Goal: Information Seeking & Learning: Learn about a topic

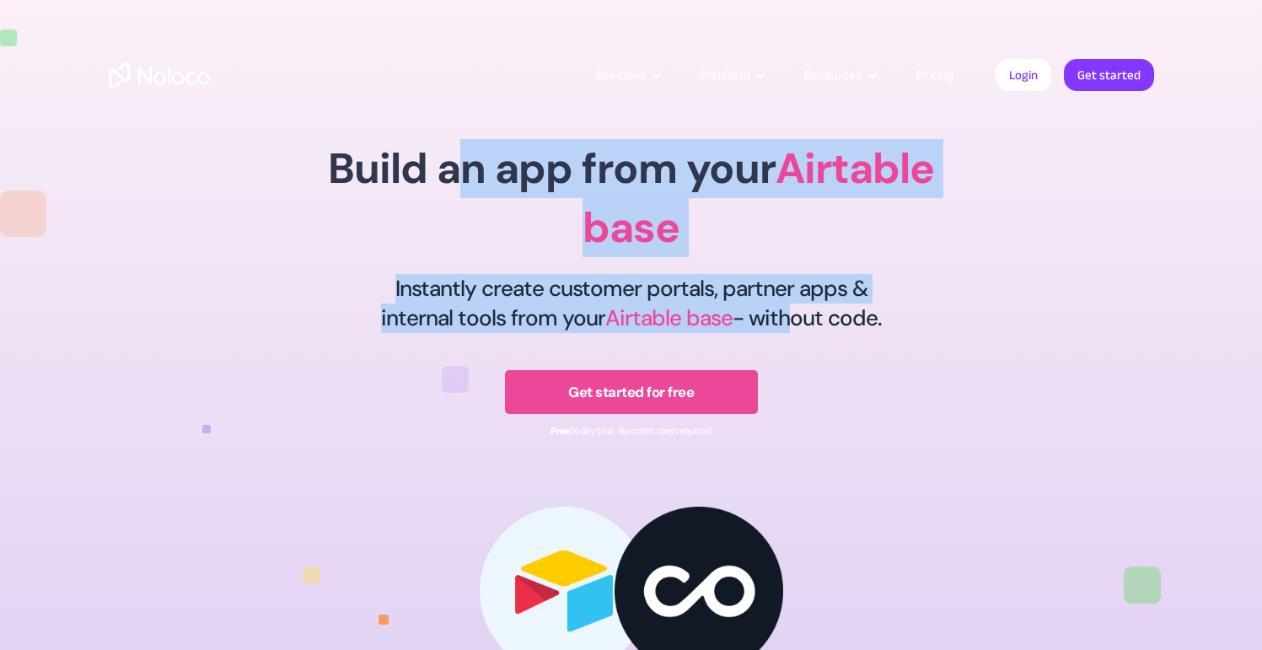
click at [795, 325] on div "Build an app from your Airtable base Instantly create customer portals, partner…" at bounding box center [631, 265] width 869 height 352
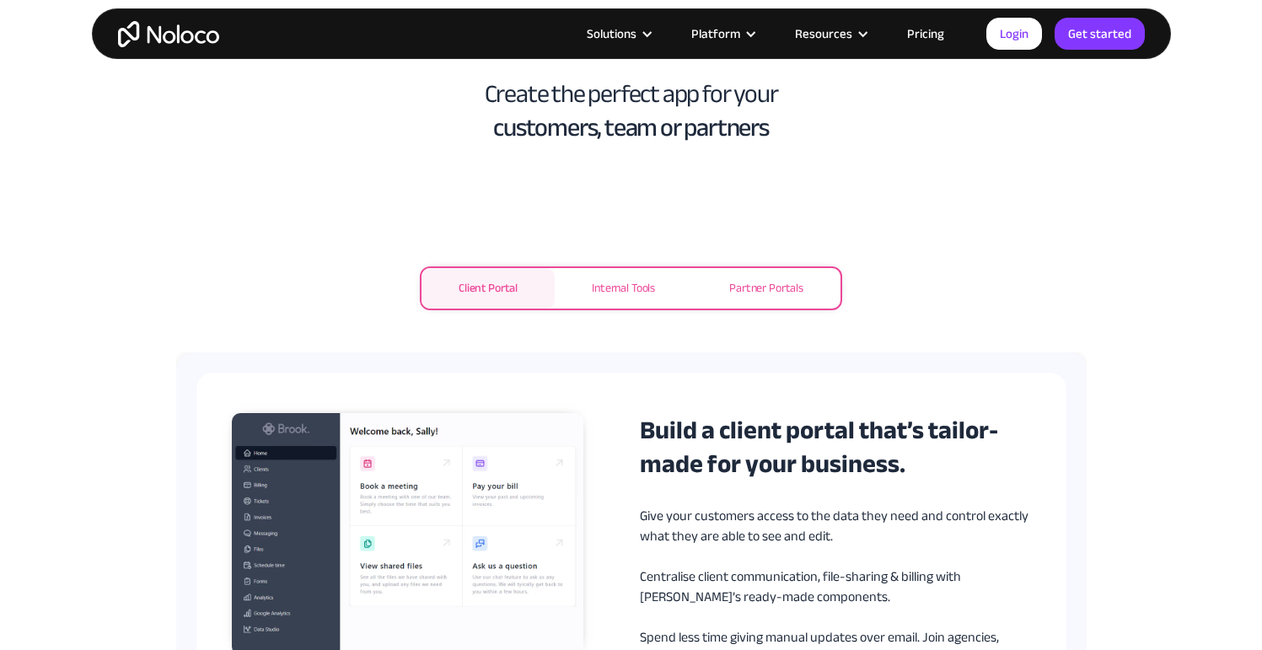
scroll to position [765, 0]
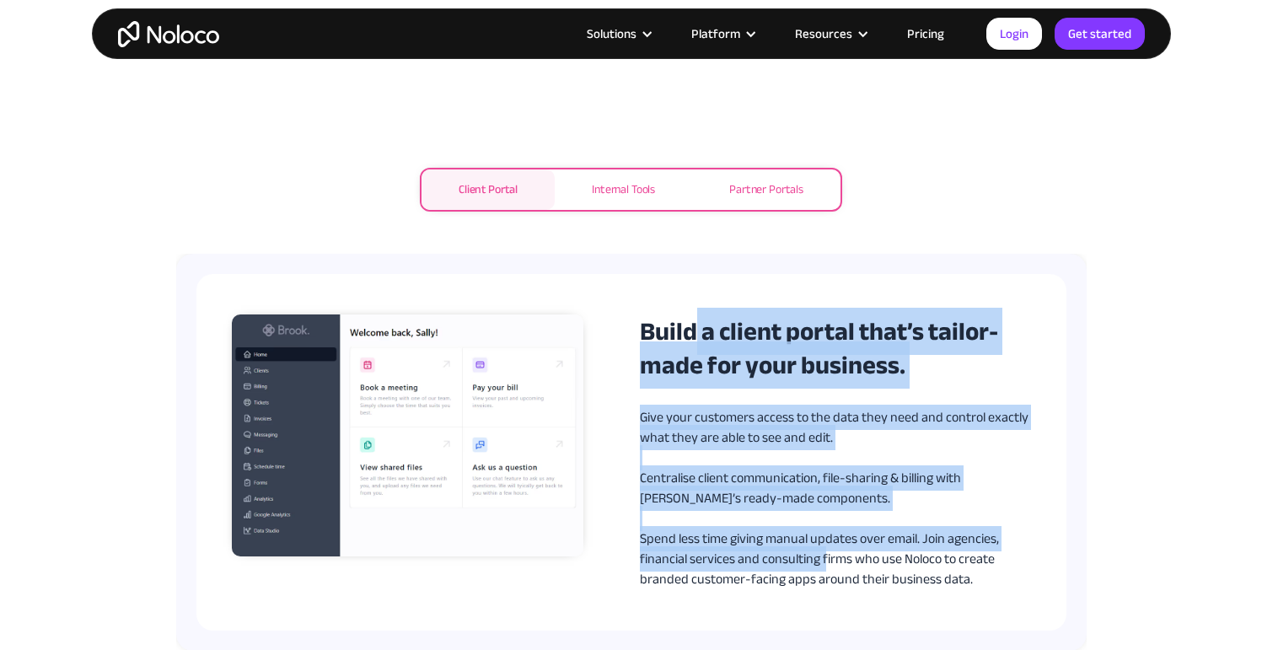
drag, startPoint x: 703, startPoint y: 355, endPoint x: 830, endPoint y: 541, distance: 225.2
click at [828, 555] on div "Build a client portal that’s tailor-made for your business. Give your customers…" at bounding box center [835, 452] width 391 height 275
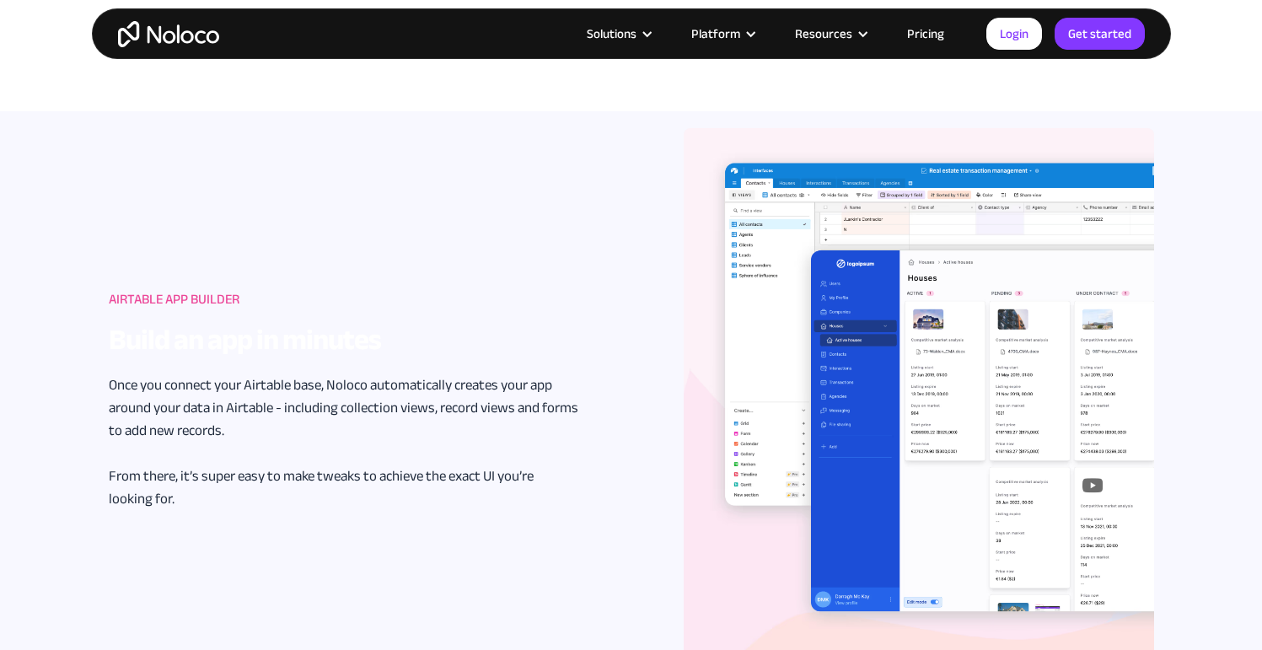
scroll to position [1374, 0]
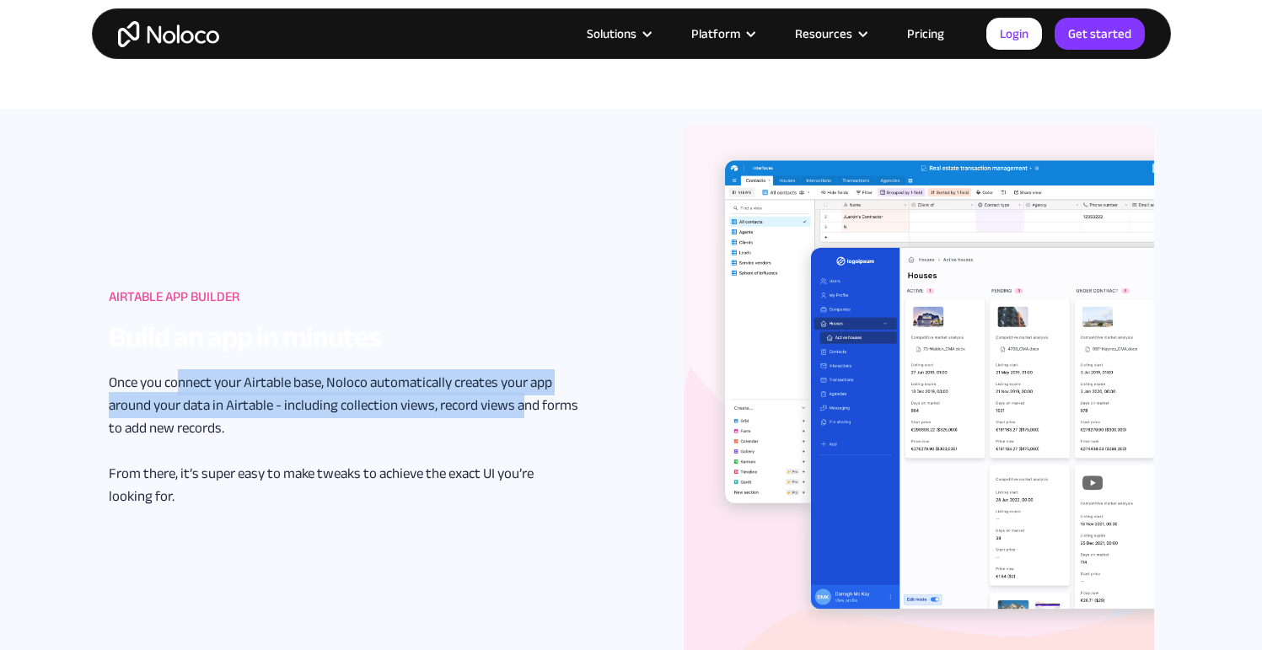
drag, startPoint x: 288, startPoint y: 391, endPoint x: 528, endPoint y: 407, distance: 240.0
click at [528, 407] on p "Once you connect your Airtable base, Noloco automatically creates your app arou…" at bounding box center [344, 439] width 470 height 137
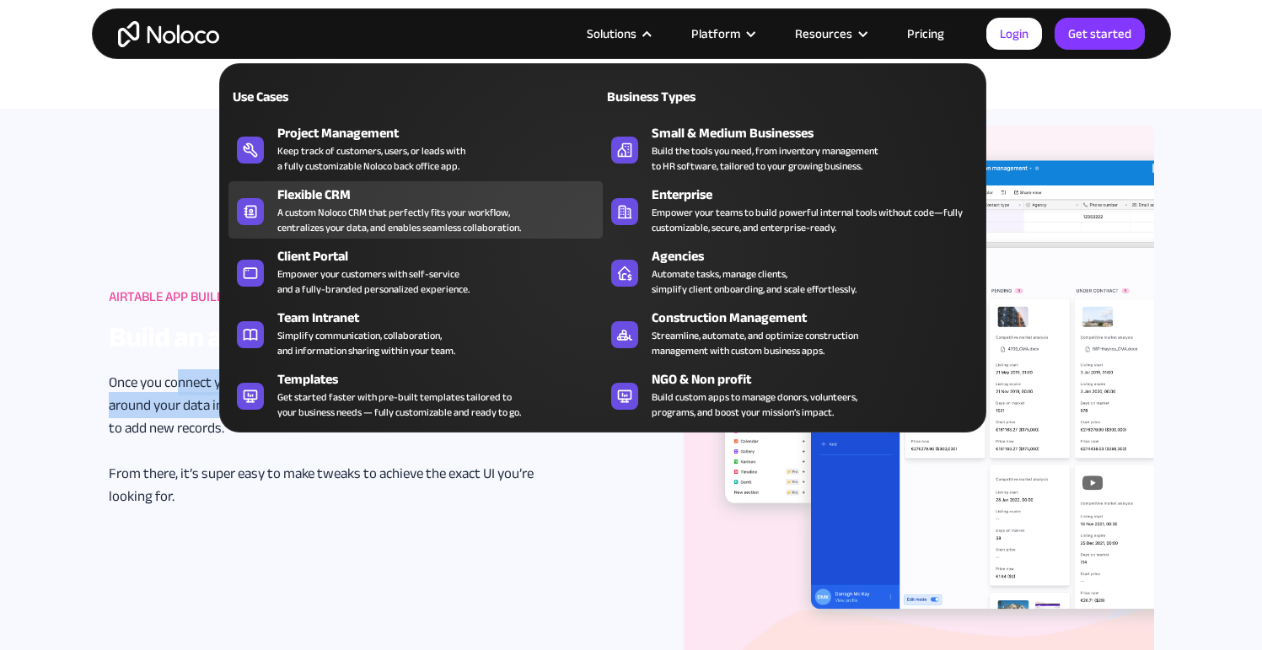
click at [433, 205] on div "A custom Noloco CRM that perfectly fits your workflow, centralizes your data, a…" at bounding box center [399, 220] width 244 height 30
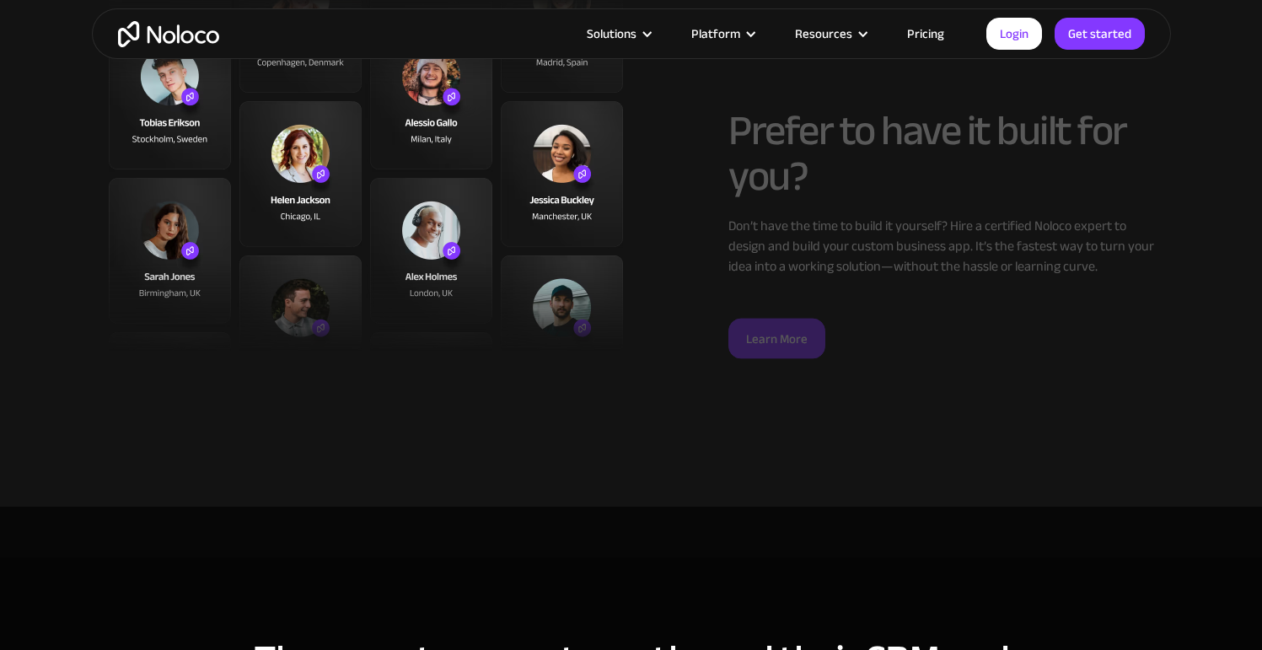
scroll to position [3803, 0]
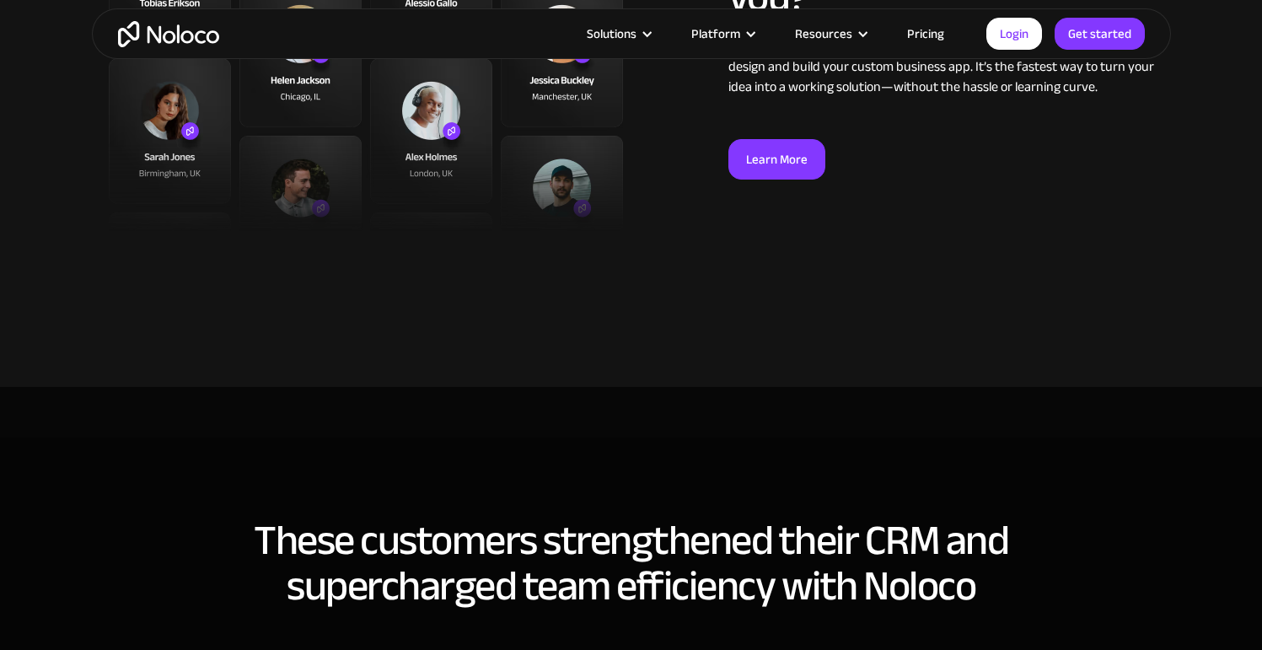
click at [933, 35] on link "Pricing" at bounding box center [925, 34] width 79 height 22
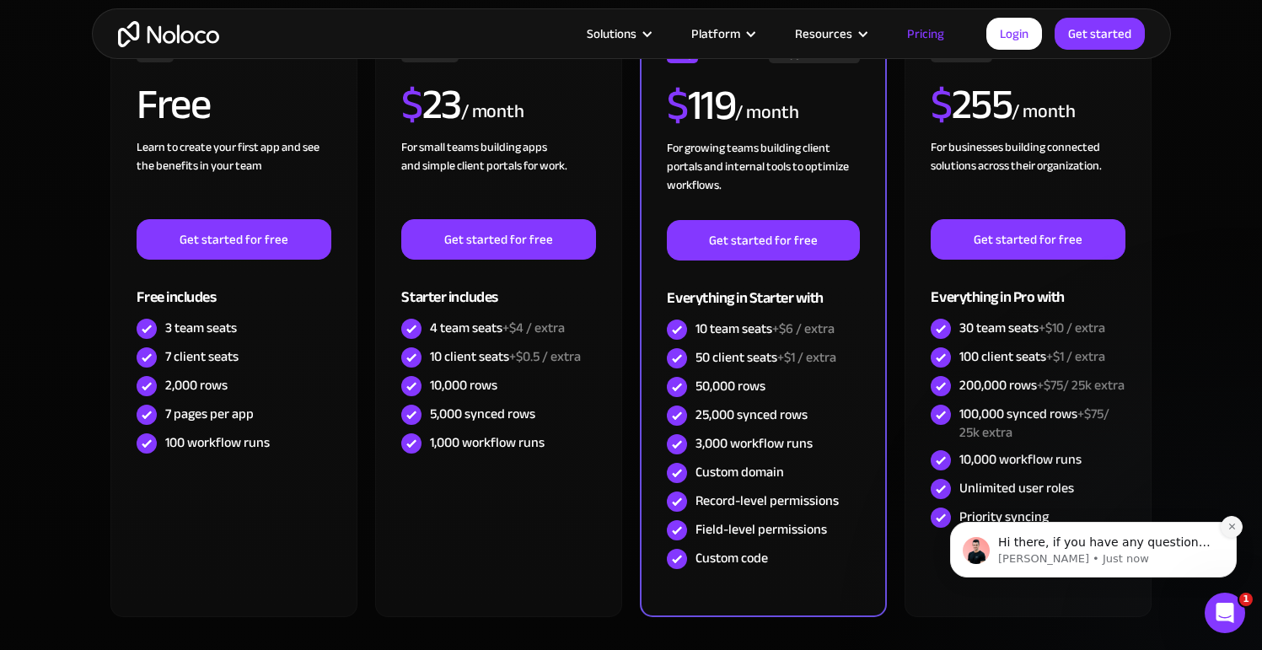
click at [1230, 530] on icon "Dismiss notification" at bounding box center [1232, 526] width 9 height 9
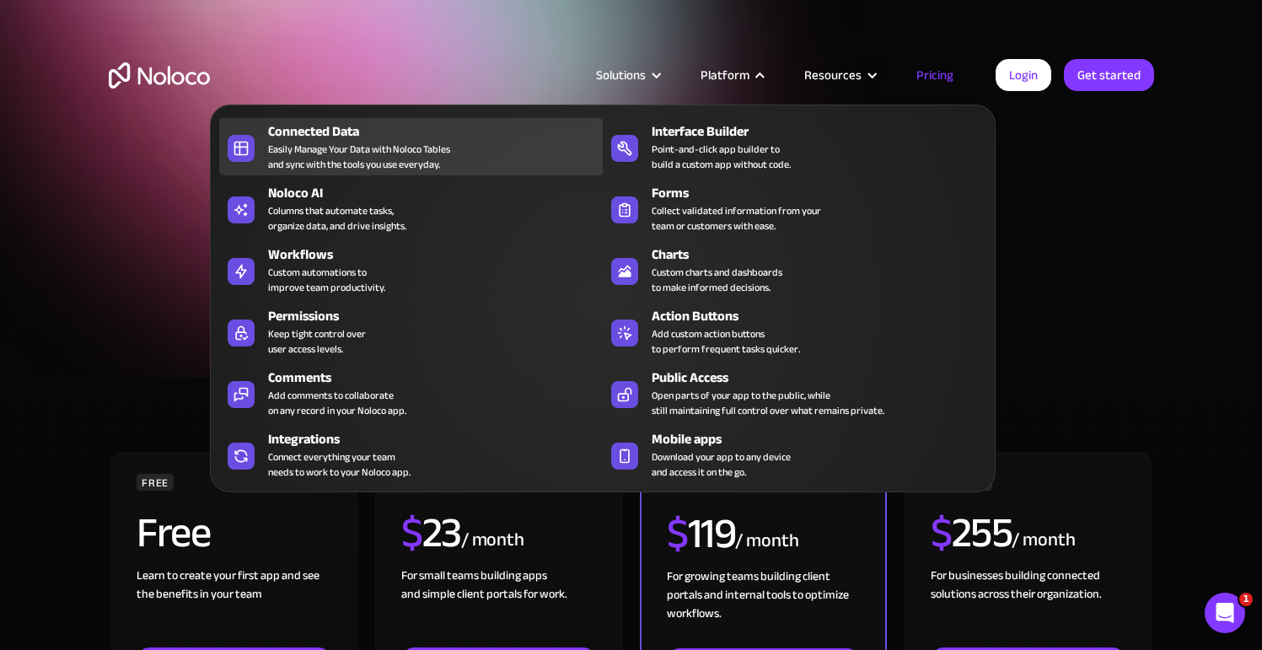
click at [344, 146] on div "Easily Manage Your Data with Noloco Tables and sync with the tools you use ever…" at bounding box center [359, 157] width 182 height 30
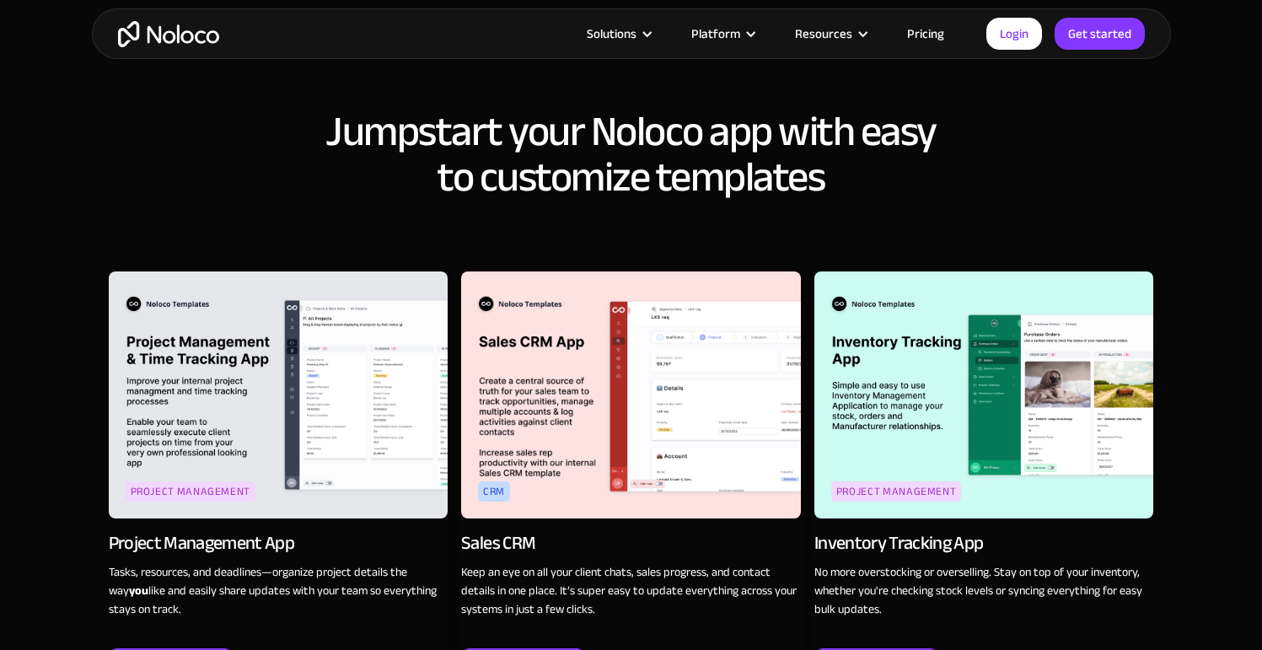
scroll to position [2010, 0]
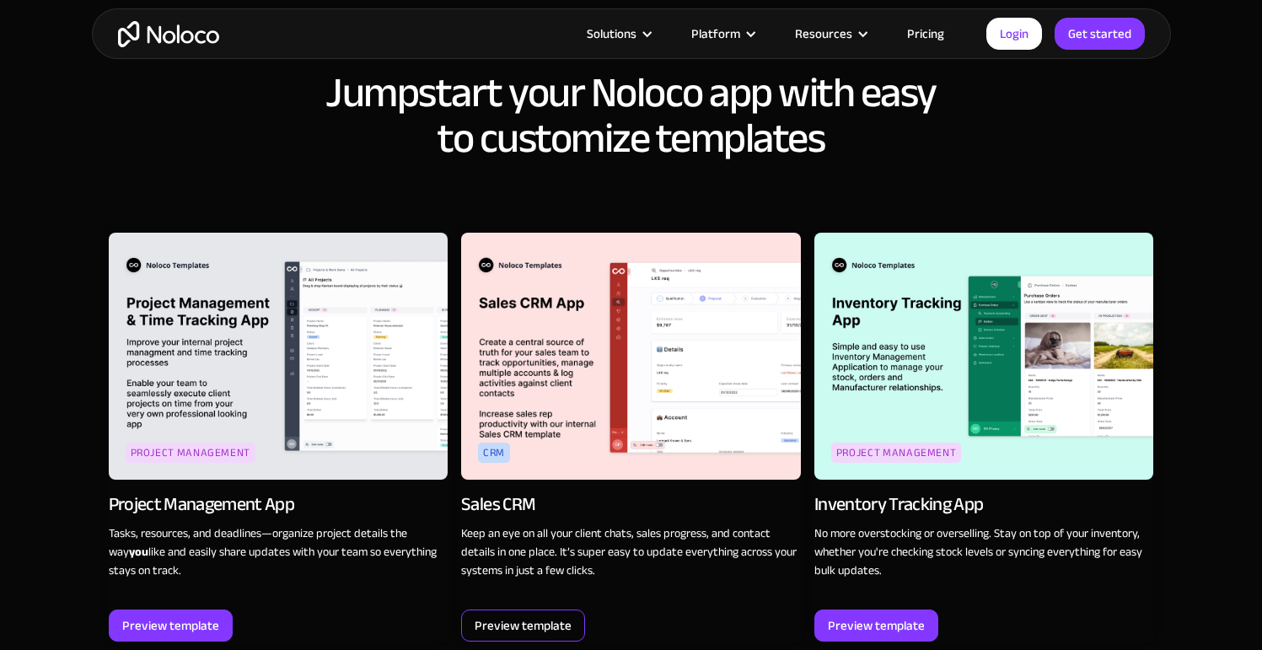
click at [528, 615] on div "Preview template" at bounding box center [523, 626] width 97 height 22
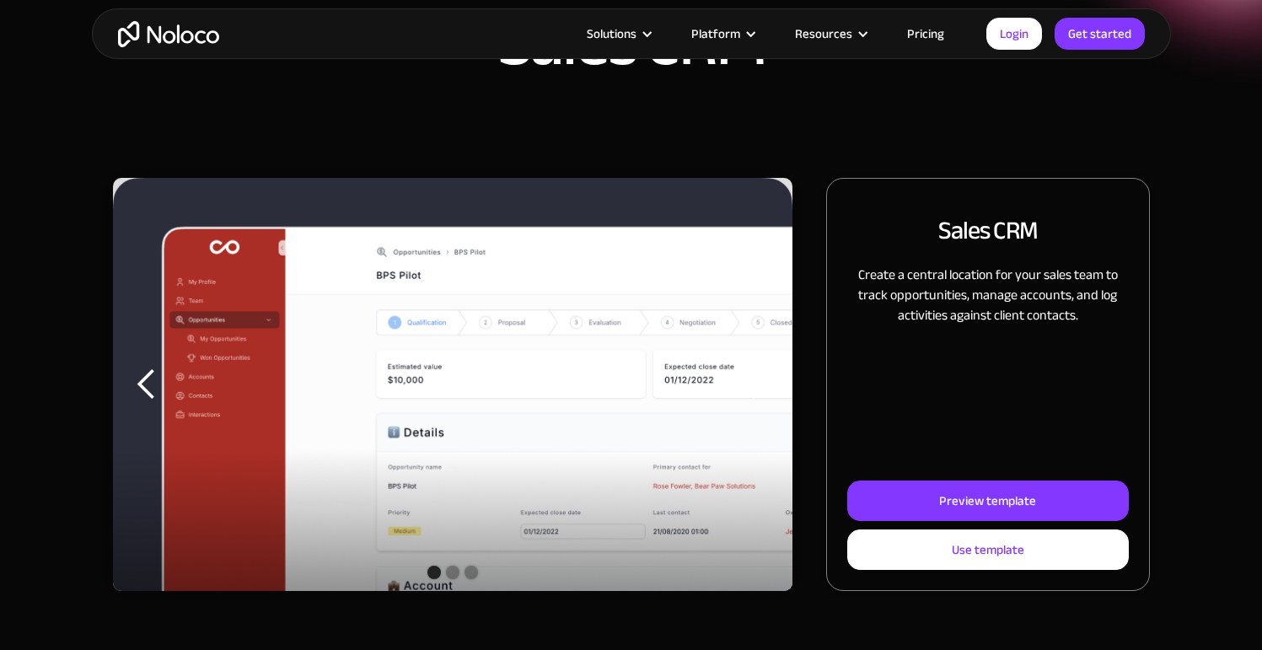
scroll to position [112, 0]
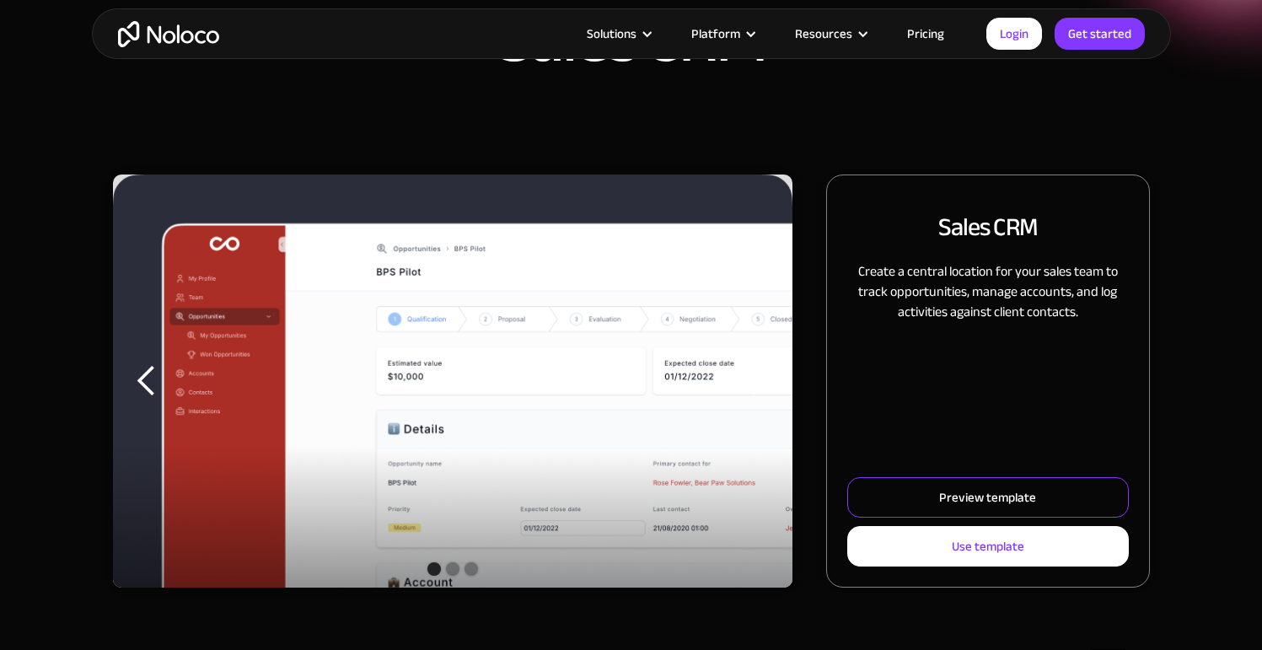
click at [933, 503] on link "Preview template" at bounding box center [987, 497] width 281 height 40
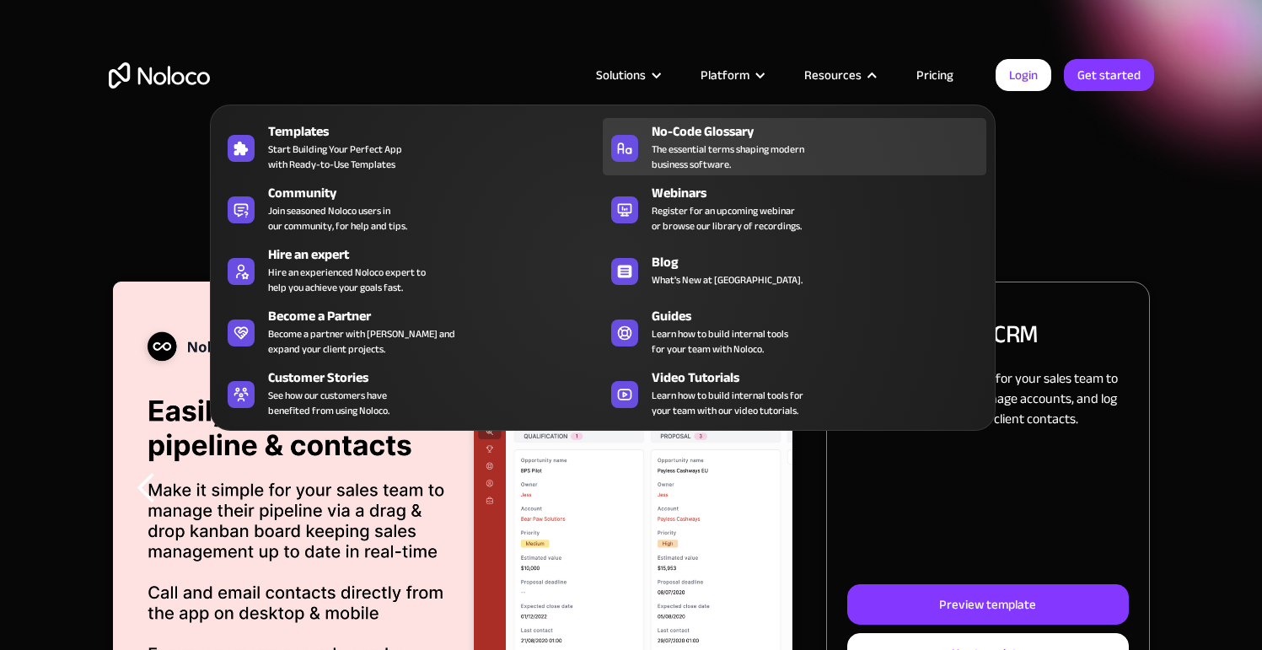
scroll to position [0, 0]
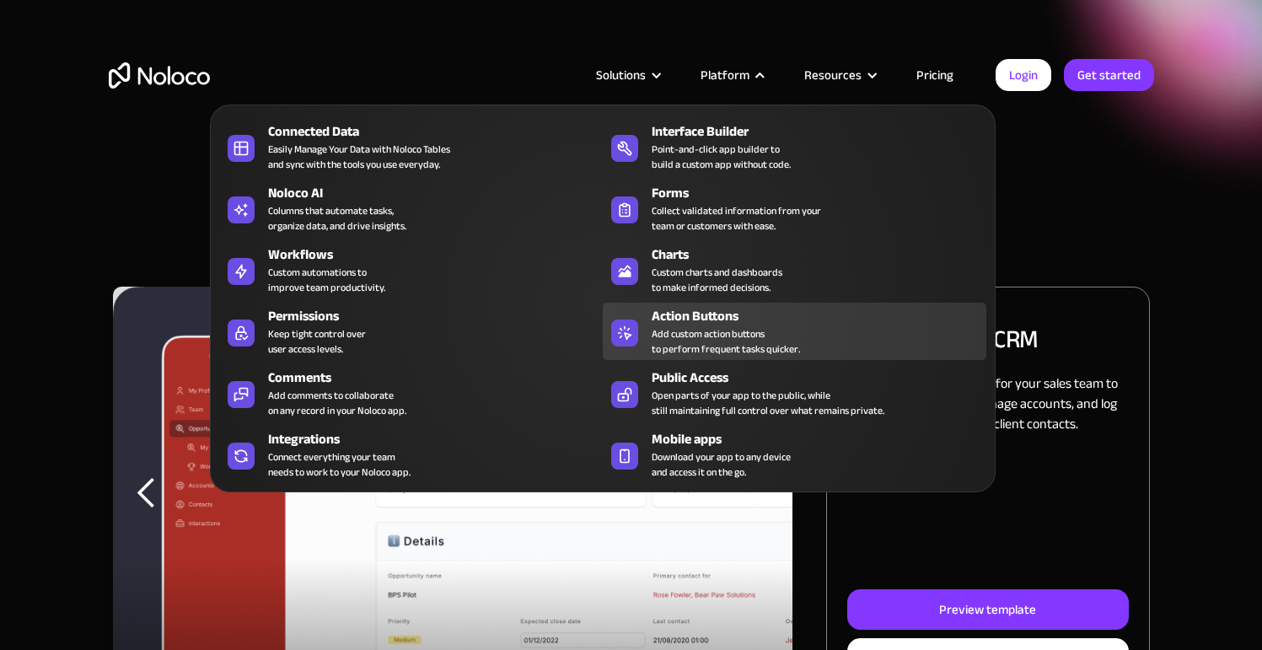
click at [710, 318] on div "Action Buttons" at bounding box center [823, 316] width 342 height 20
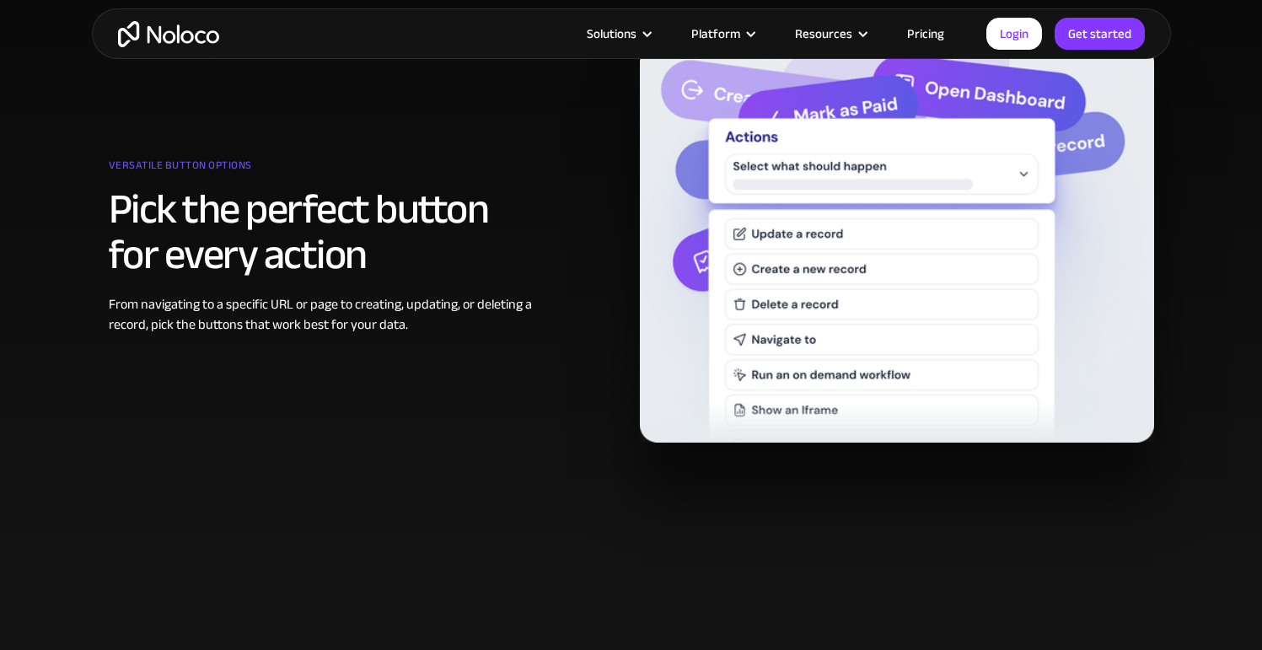
scroll to position [1162, 0]
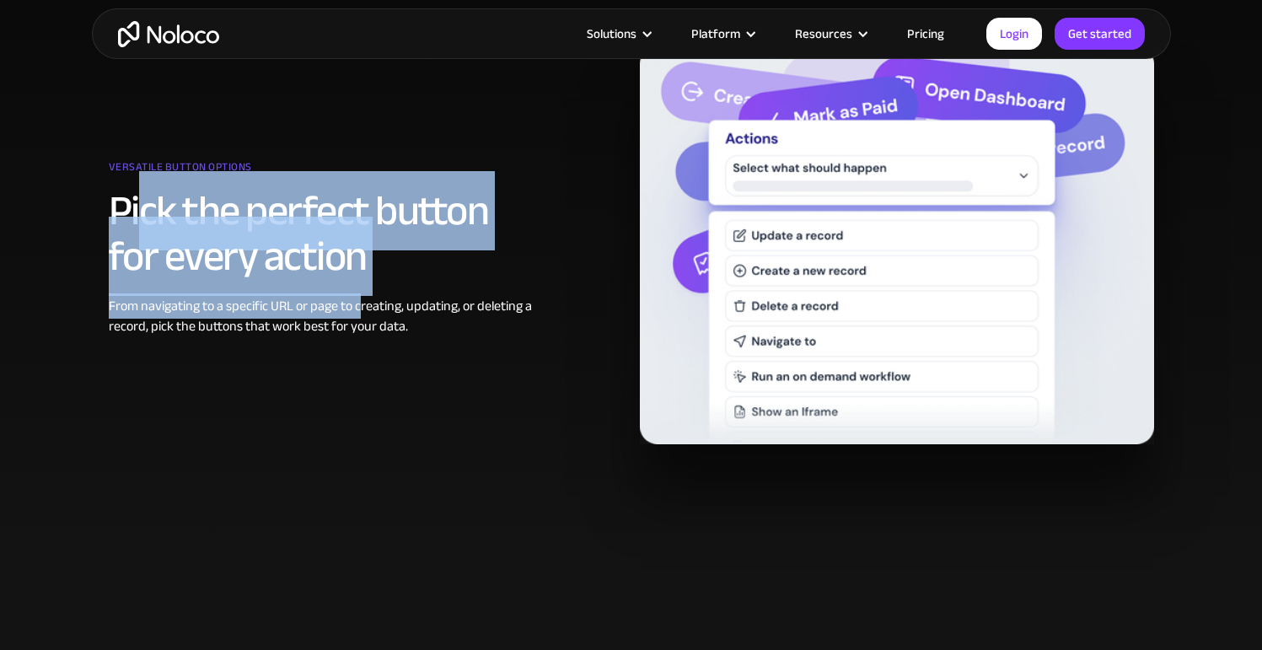
drag, startPoint x: 185, startPoint y: 230, endPoint x: 396, endPoint y: 307, distance: 225.1
click at [374, 305] on div "Versatile button options Pick the perfect button for every action From navigati…" at bounding box center [322, 245] width 426 height 182
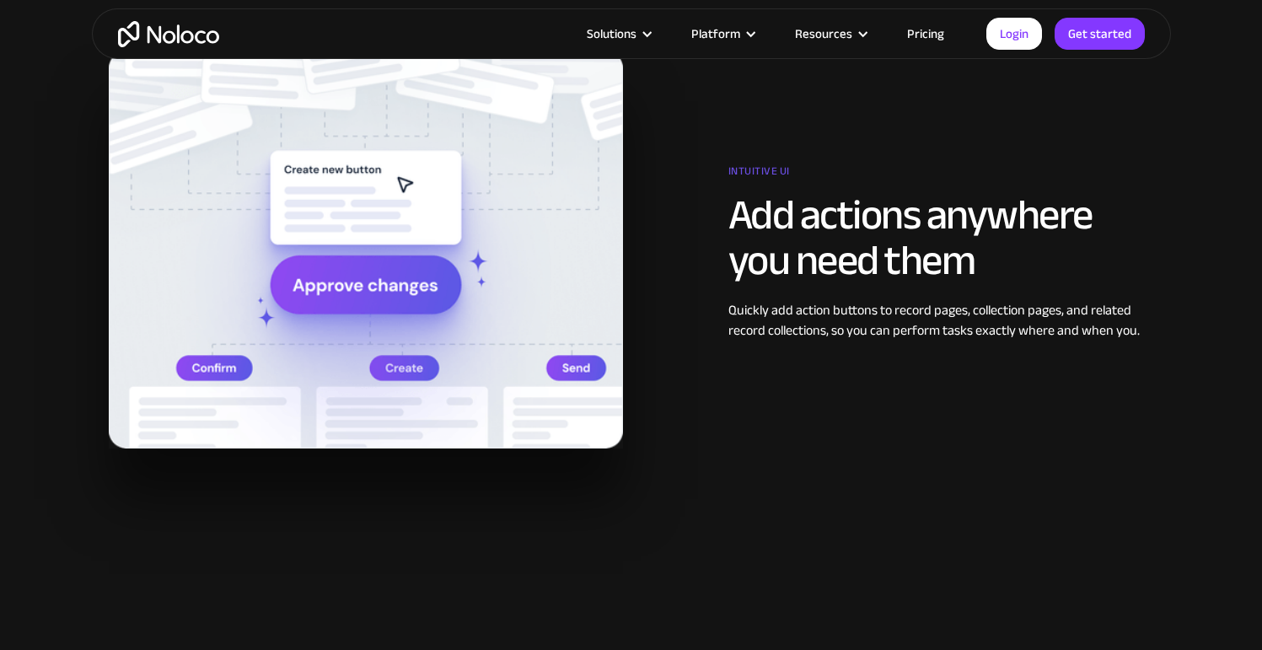
scroll to position [1741, 0]
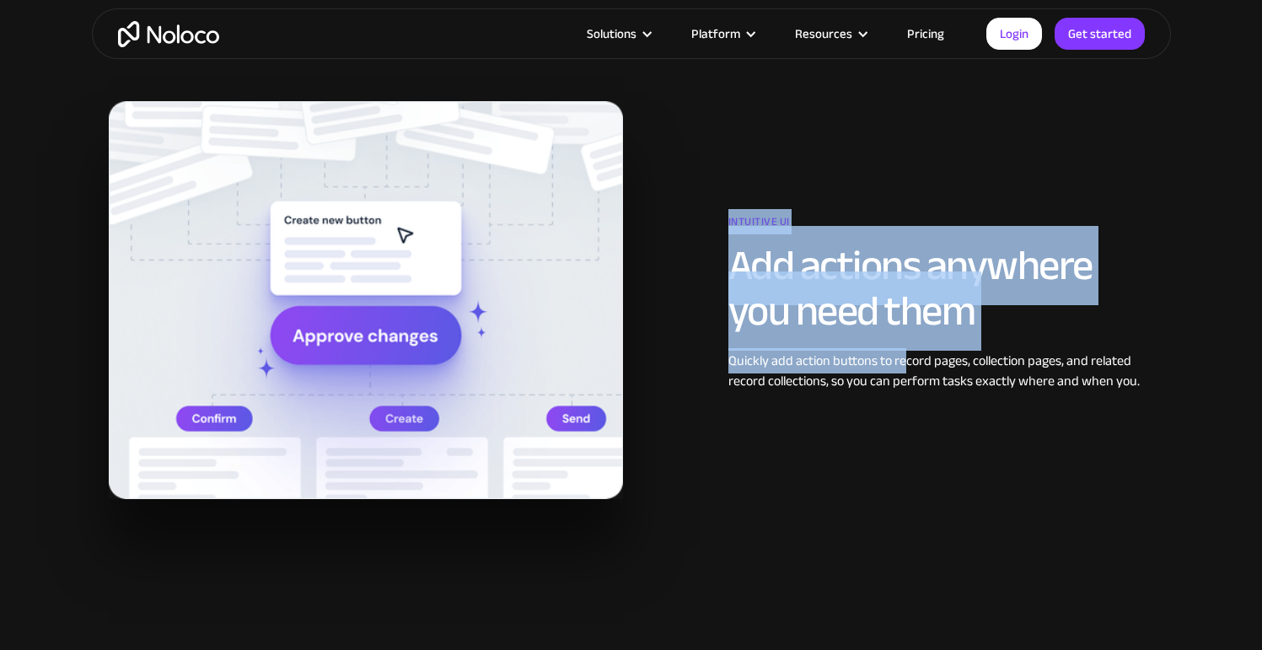
drag, startPoint x: 786, startPoint y: 281, endPoint x: 903, endPoint y: 360, distance: 141.5
click at [903, 360] on div "Intuitive UI Add actions anywhere you need them Quickly add action buttons to r…" at bounding box center [897, 300] width 531 height 182
click at [903, 359] on div "Quickly add action buttons to record pages, collection pages, and related recor…" at bounding box center [942, 371] width 426 height 40
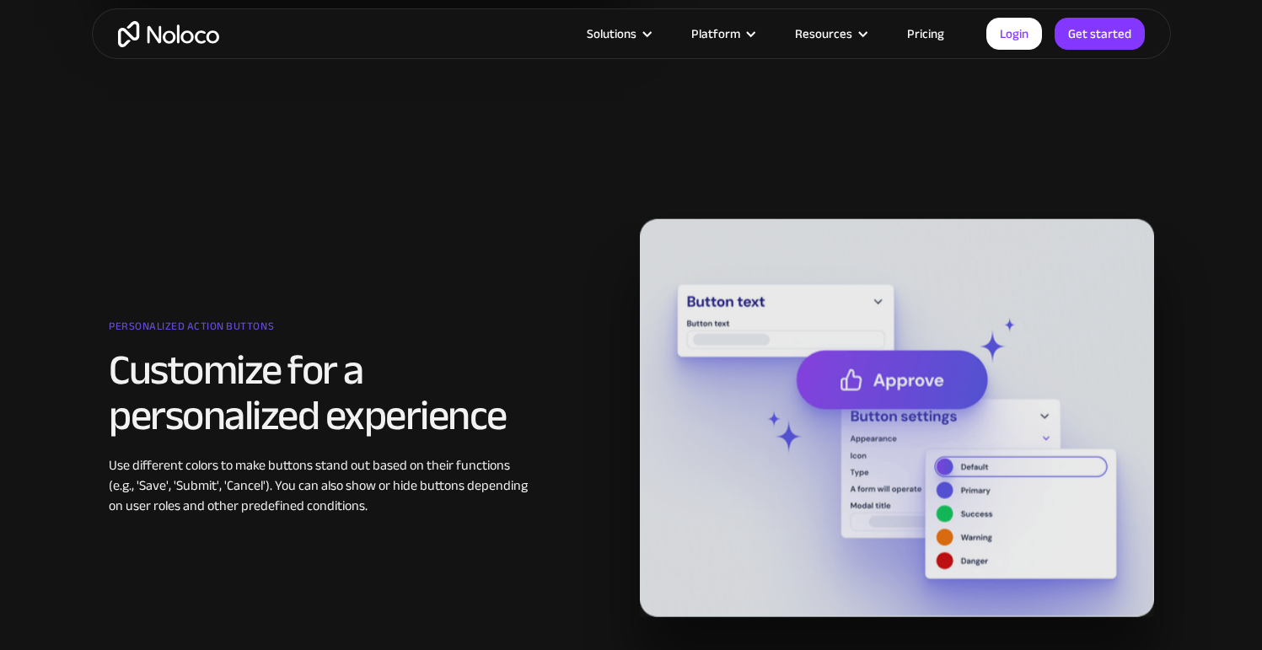
scroll to position [2268, 0]
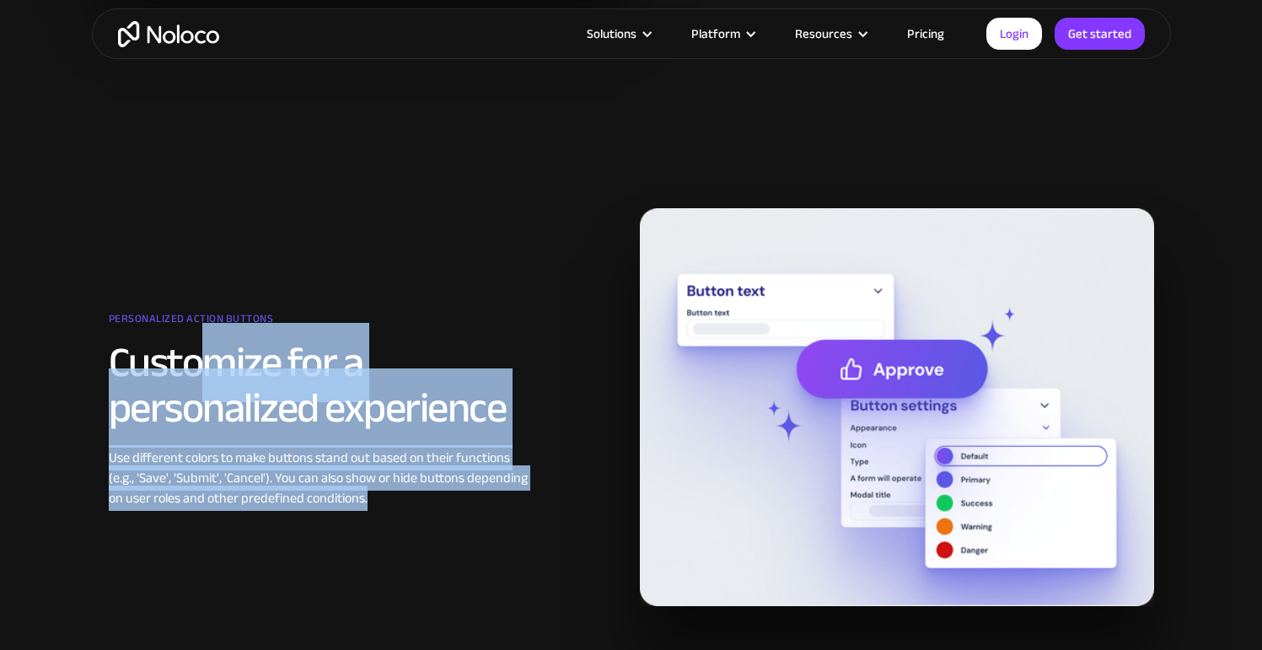
drag, startPoint x: 385, startPoint y: 490, endPoint x: 509, endPoint y: 507, distance: 125.1
click at [493, 512] on div "Personalized action buttons Customize for a personalized experience Use differe…" at bounding box center [631, 407] width 1062 height 398
click at [504, 488] on div "Use different colors to make buttons stand out based on their functions (e.g., …" at bounding box center [322, 478] width 426 height 61
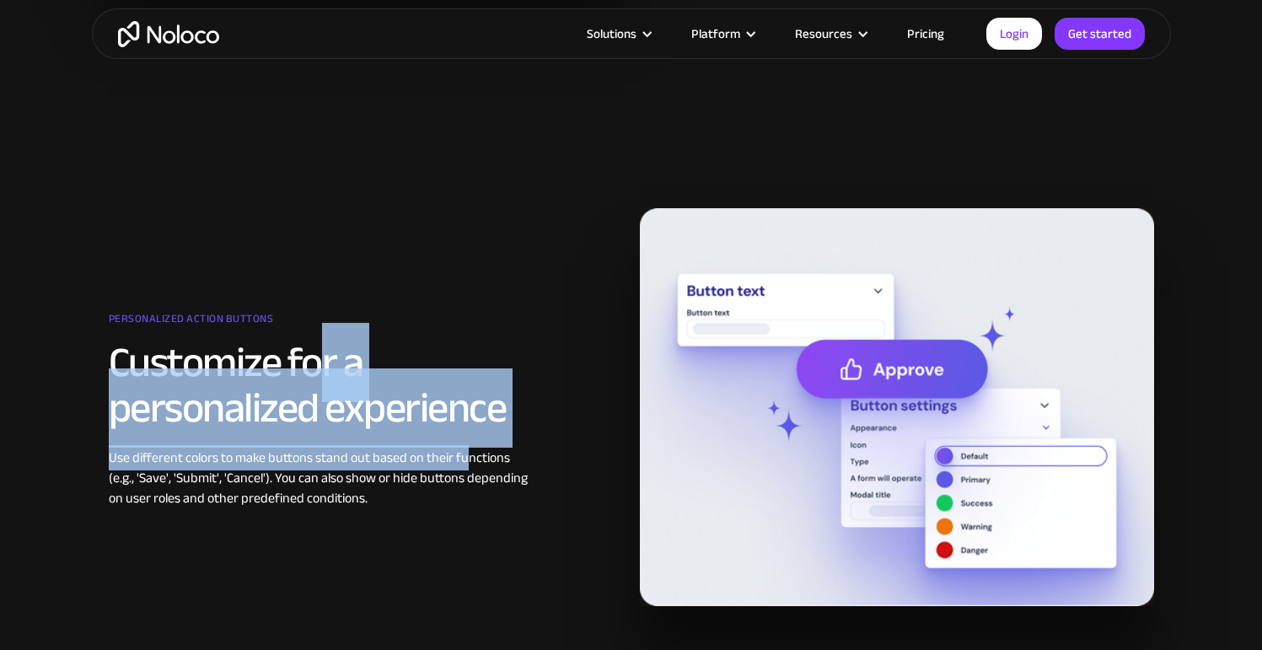
drag, startPoint x: 466, startPoint y: 457, endPoint x: 286, endPoint y: 382, distance: 195.4
click at [299, 385] on div "Personalized action buttons Customize for a personalized experience Use differe…" at bounding box center [322, 407] width 426 height 202
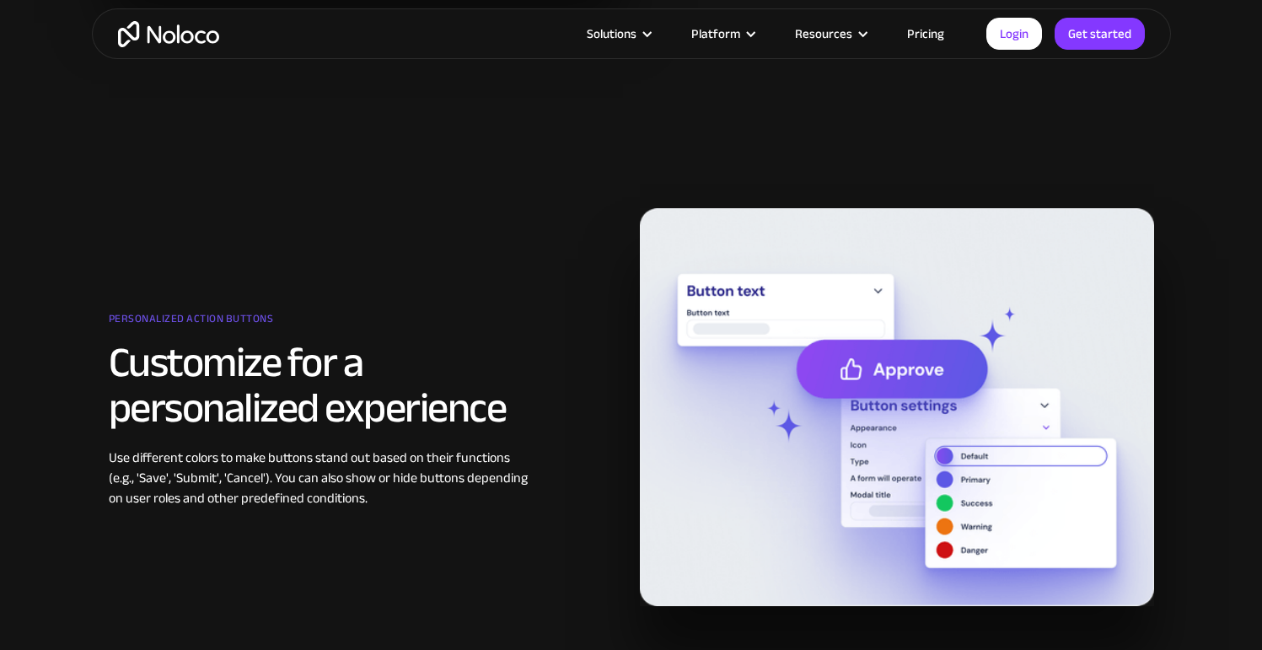
click at [285, 382] on h2 "Customize for a personalized experience" at bounding box center [322, 385] width 426 height 91
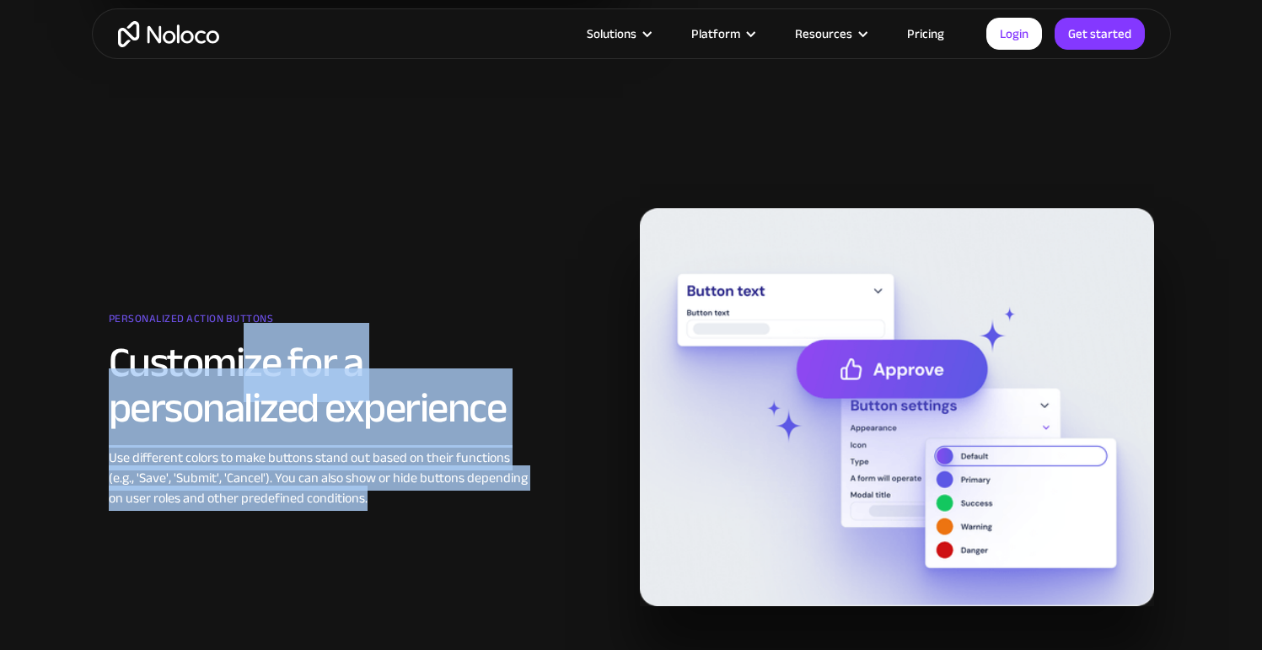
drag, startPoint x: 246, startPoint y: 372, endPoint x: 540, endPoint y: 520, distance: 328.8
click at [539, 524] on div "Personalized action buttons Customize for a personalized experience Use differe…" at bounding box center [631, 407] width 1062 height 398
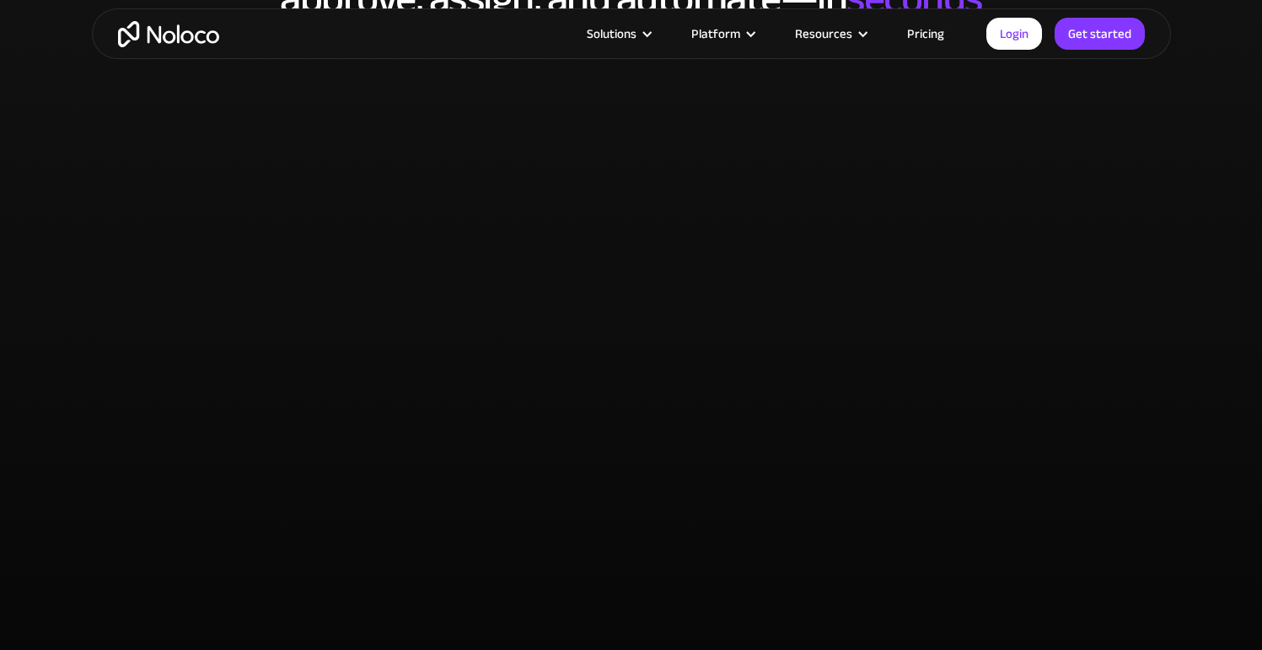
scroll to position [3776, 0]
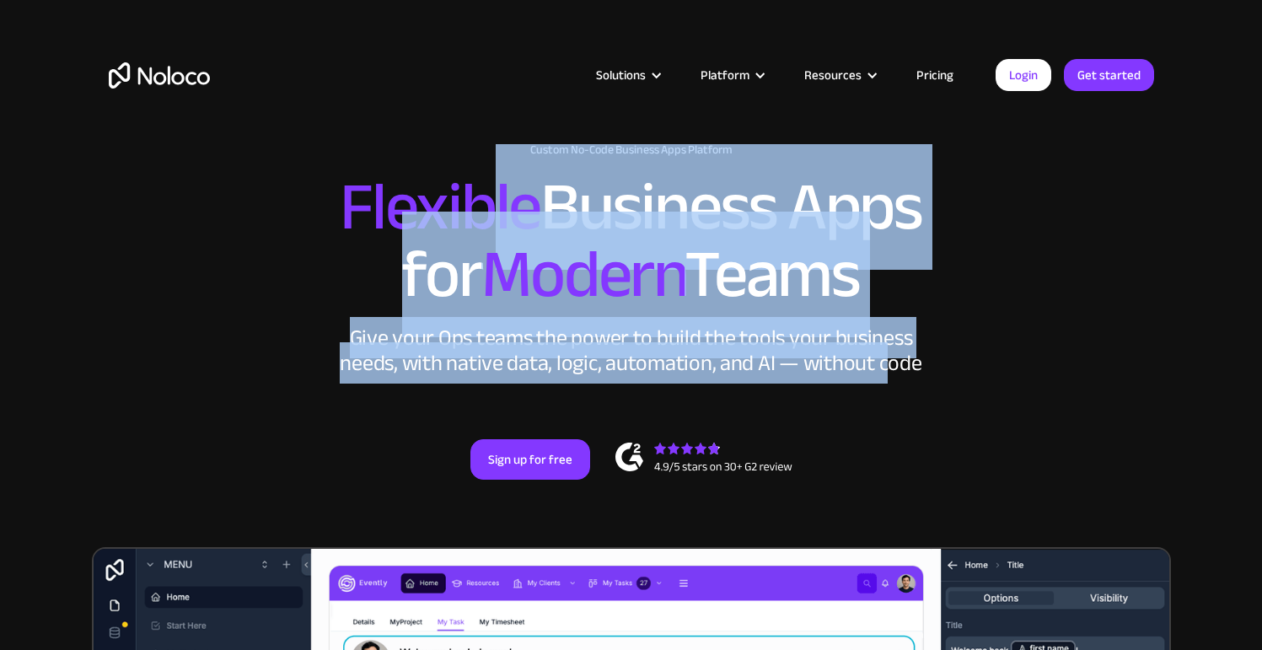
drag, startPoint x: 537, startPoint y: 247, endPoint x: 888, endPoint y: 372, distance: 372.3
click at [887, 372] on div "New: Connect Noloco to Stripe Custom No-Code Business Apps Platform Flexible Bu…" at bounding box center [631, 328] width 1079 height 404
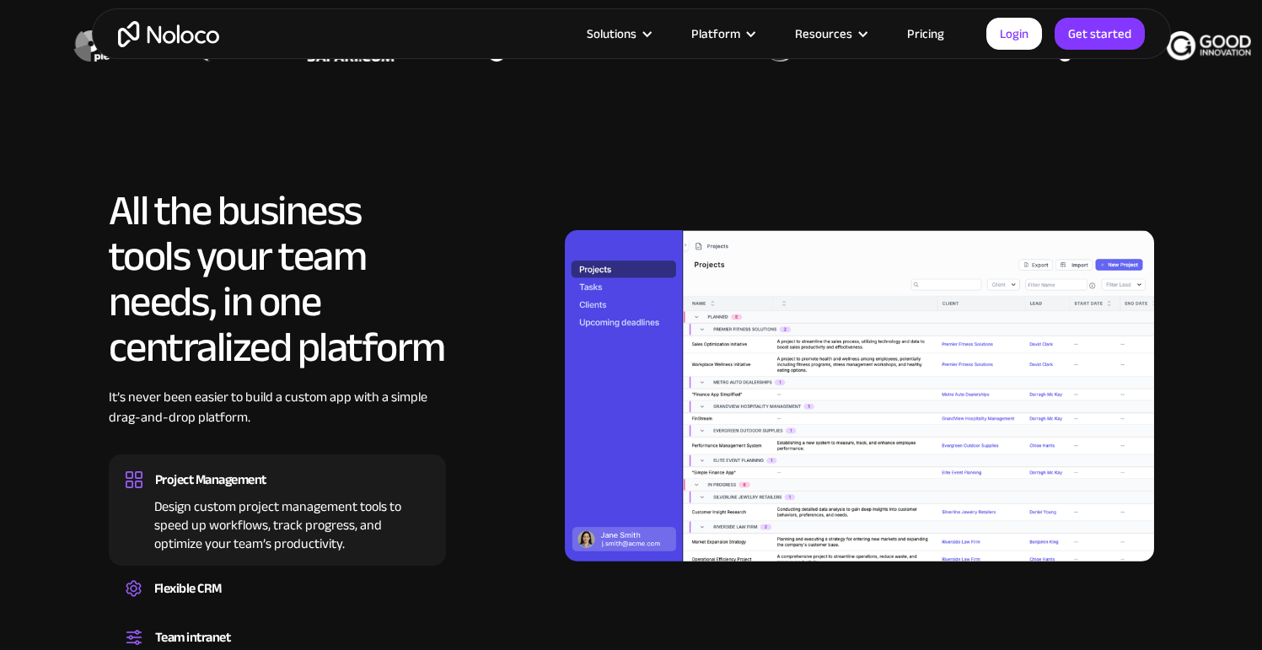
scroll to position [1467, 0]
